Goal: Task Accomplishment & Management: Use online tool/utility

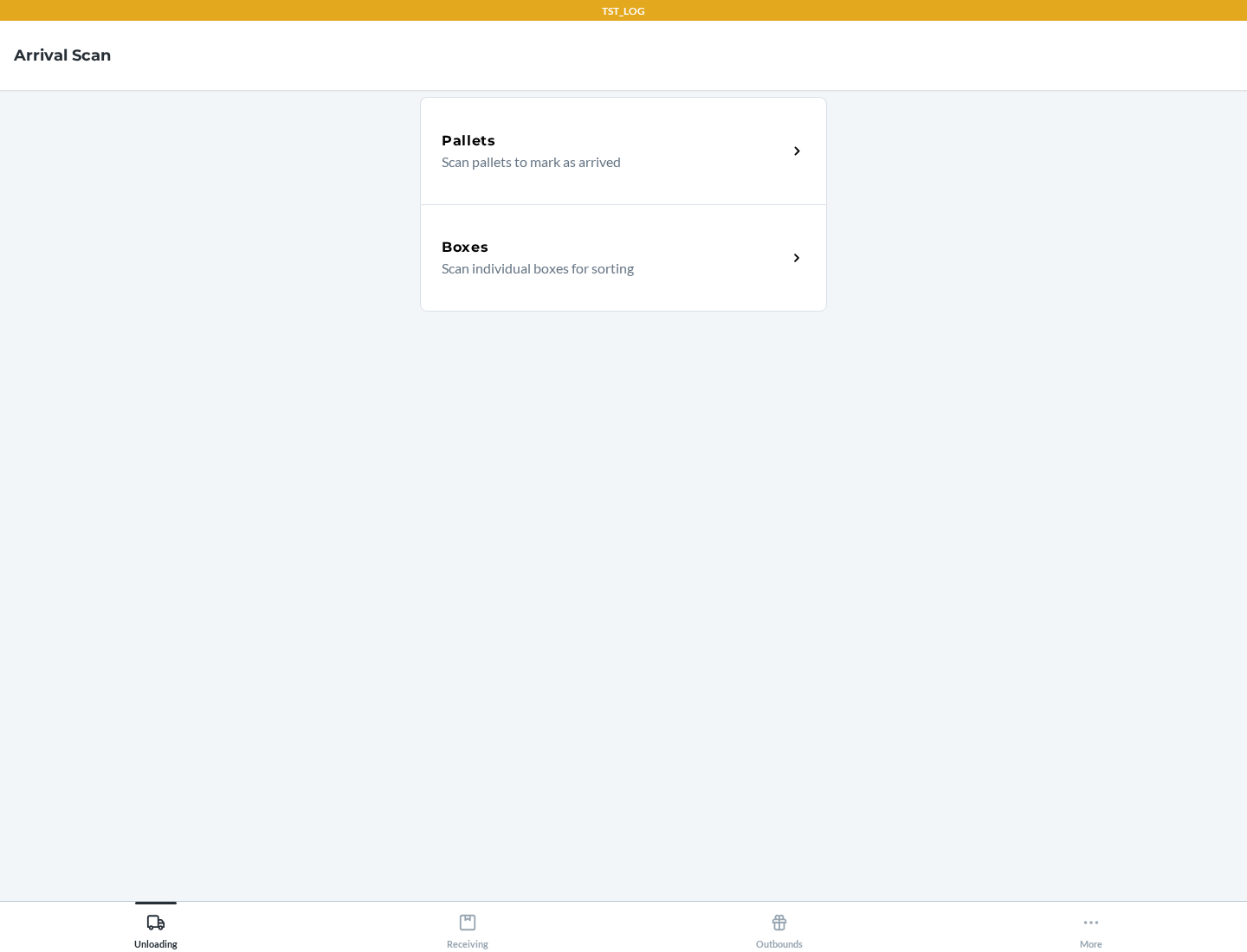
click at [614, 247] on div "Boxes" at bounding box center [615, 247] width 346 height 21
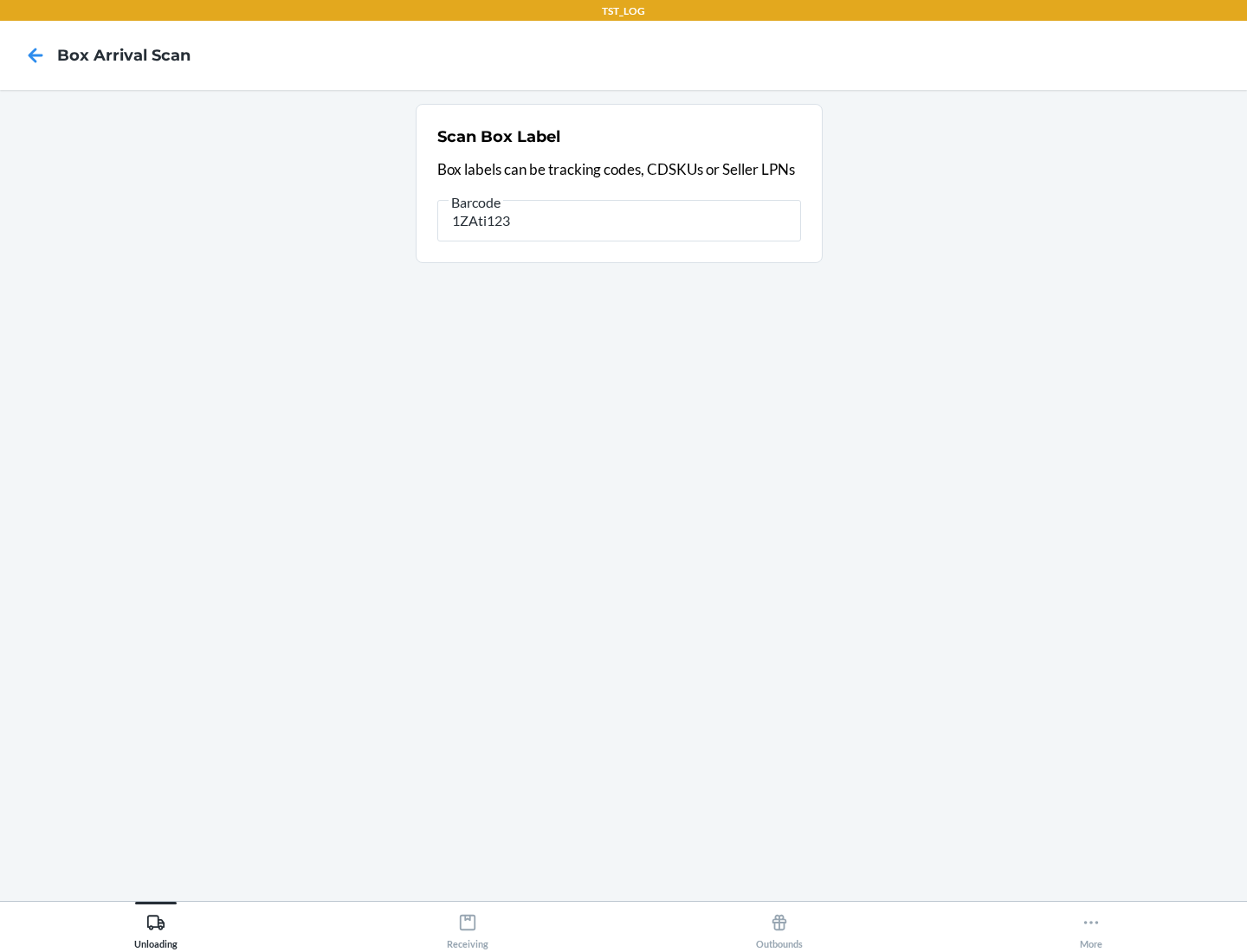
type input "1ZAti123"
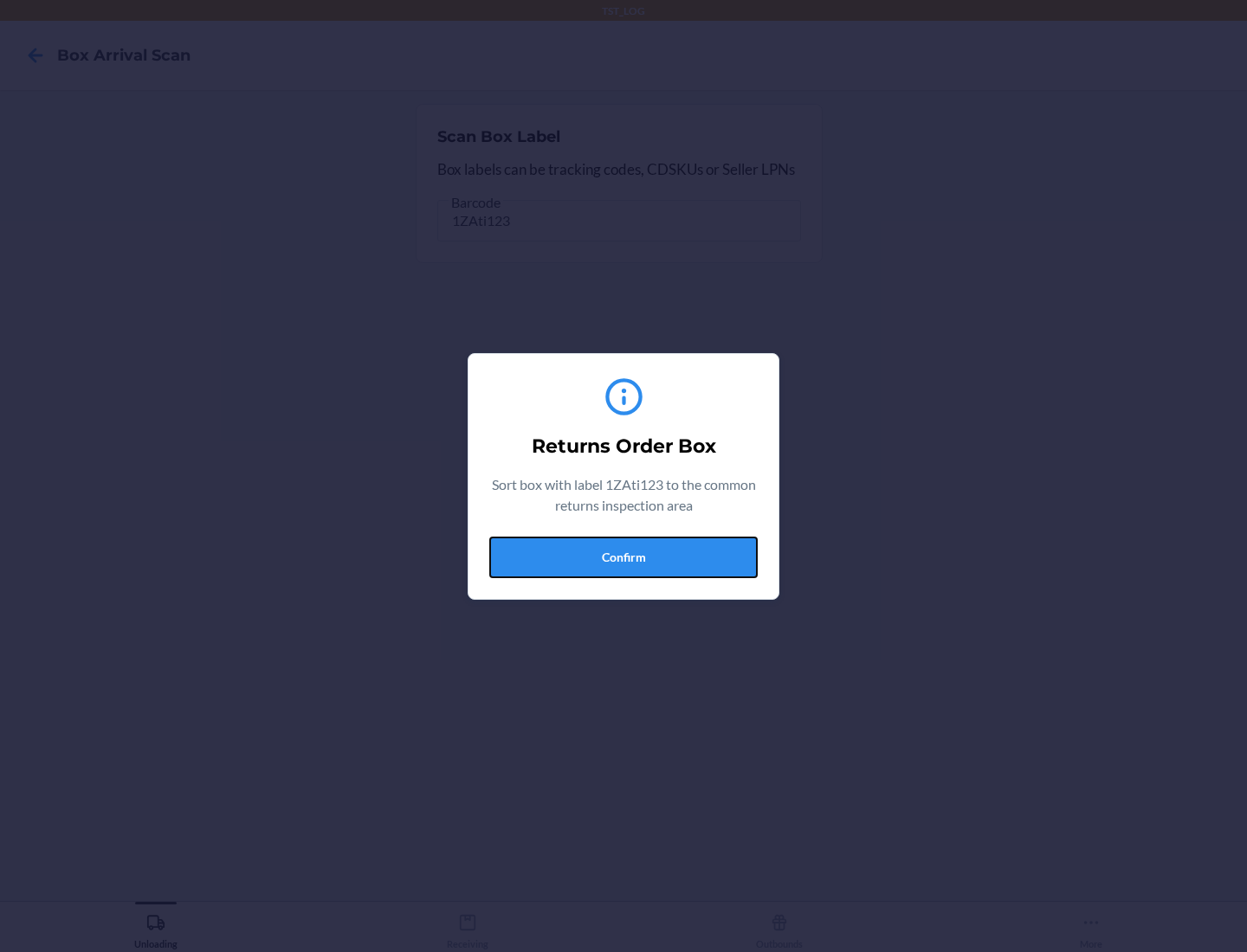
click at [624, 557] on button "Confirm" at bounding box center [624, 558] width 268 height 42
